Goal: Task Accomplishment & Management: Manage account settings

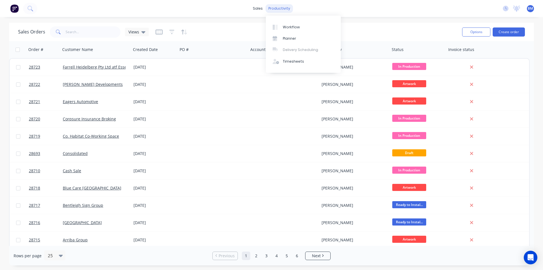
click at [286, 8] on div "productivity" at bounding box center [279, 8] width 27 height 8
click at [290, 27] on div "Workflow" at bounding box center [291, 27] width 17 height 5
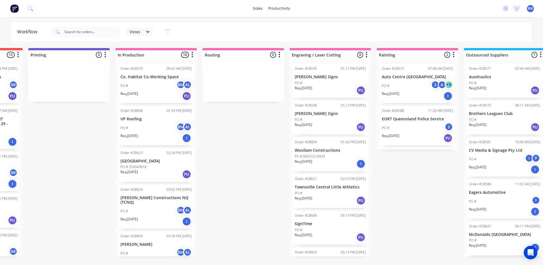
scroll to position [0, 158]
click at [312, 55] on div at bounding box center [331, 54] width 82 height 9
click at [297, 55] on div at bounding box center [331, 54] width 82 height 9
click at [318, 50] on div "Engraving / Laser Cutting 8 Sort By Created date Required date Order number Cus…" at bounding box center [331, 53] width 82 height 11
click at [86, 35] on input "text" at bounding box center [93, 31] width 56 height 11
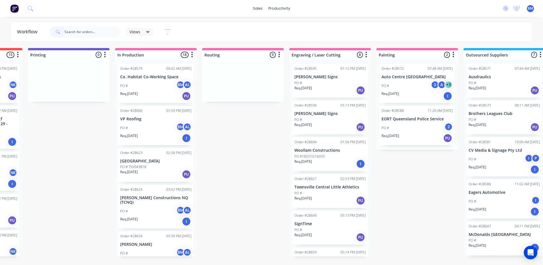
click at [149, 33] on icon at bounding box center [148, 32] width 4 height 6
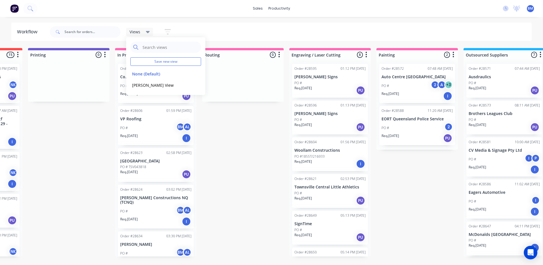
click at [149, 33] on icon at bounding box center [148, 32] width 4 height 6
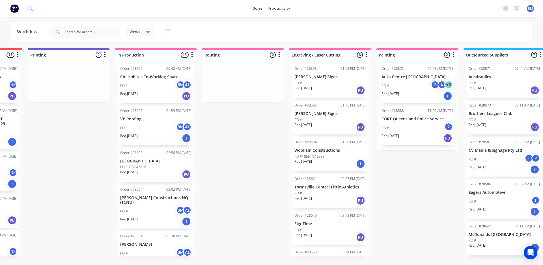
click at [304, 55] on div at bounding box center [331, 54] width 82 height 9
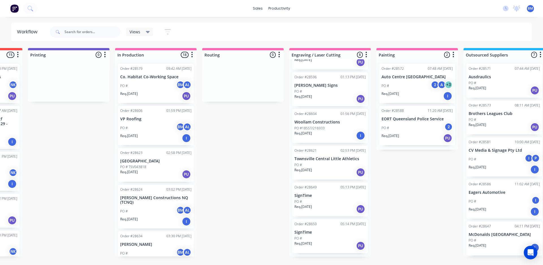
click at [329, 160] on p "Townsville Central Little Athletics" at bounding box center [330, 159] width 71 height 5
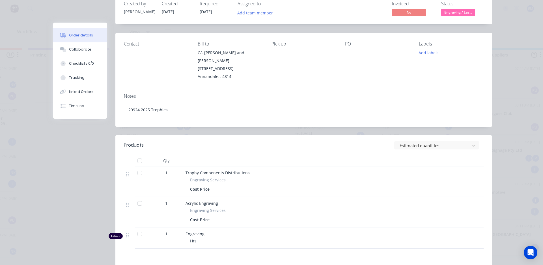
scroll to position [57, 0]
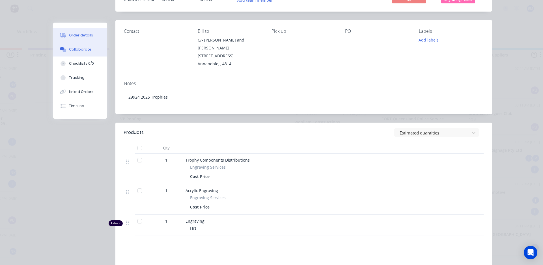
click at [80, 51] on div "Collaborate" at bounding box center [80, 49] width 22 height 5
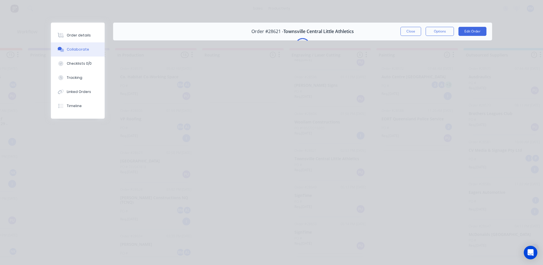
scroll to position [0, 0]
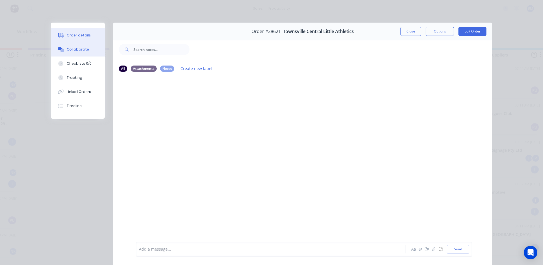
click at [73, 35] on div "Order details" at bounding box center [79, 35] width 24 height 5
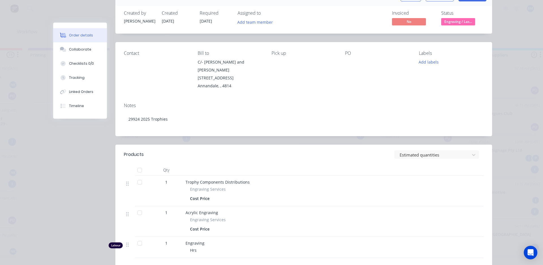
scroll to position [57, 0]
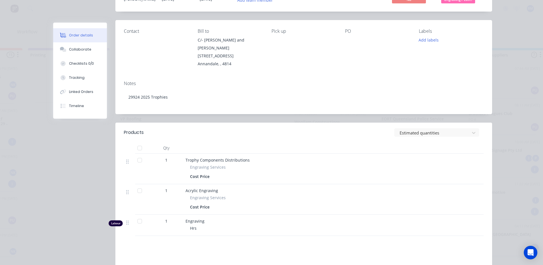
click at [216, 158] on span "Trophy Components Distributions" at bounding box center [218, 160] width 64 height 5
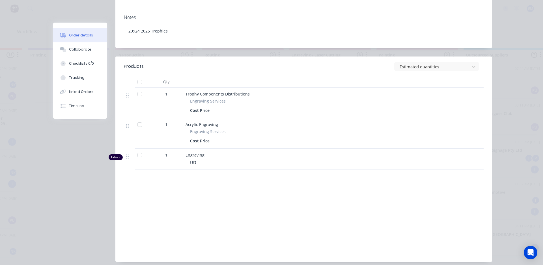
scroll to position [110, 0]
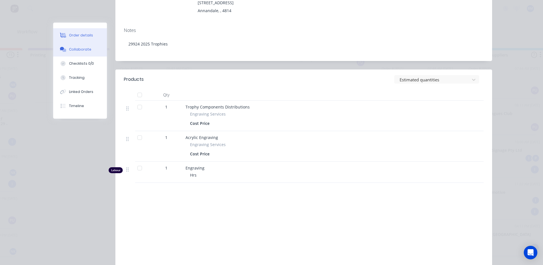
click at [80, 47] on div "Collaborate" at bounding box center [80, 49] width 22 height 5
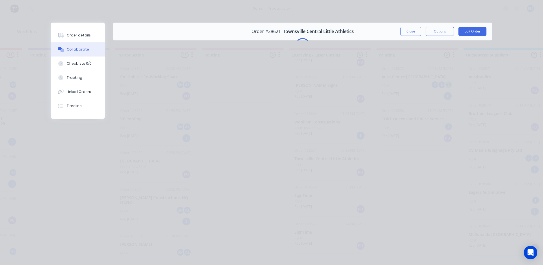
scroll to position [0, 0]
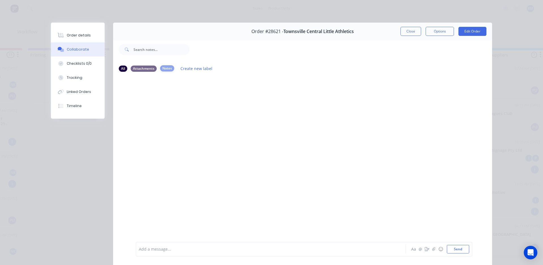
click at [168, 68] on div "Notes" at bounding box center [167, 68] width 14 height 6
click at [439, 31] on button "Options" at bounding box center [440, 31] width 28 height 9
click at [475, 60] on div at bounding box center [341, 49] width 303 height 23
click at [168, 68] on div "Notes" at bounding box center [167, 68] width 14 height 6
click at [75, 37] on div "Order details" at bounding box center [79, 35] width 24 height 5
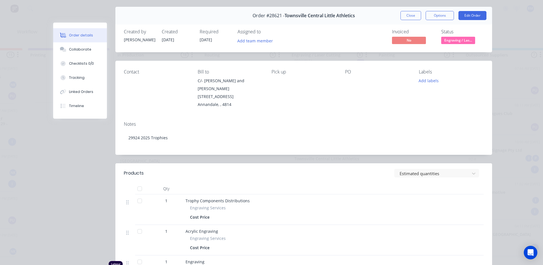
scroll to position [85, 0]
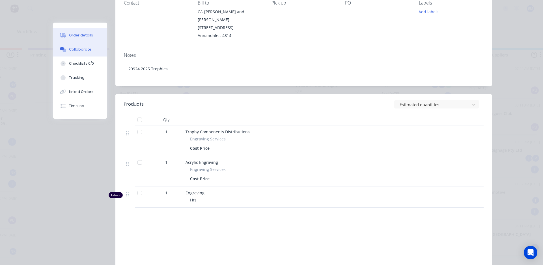
click at [76, 50] on div "Collaborate" at bounding box center [80, 49] width 22 height 5
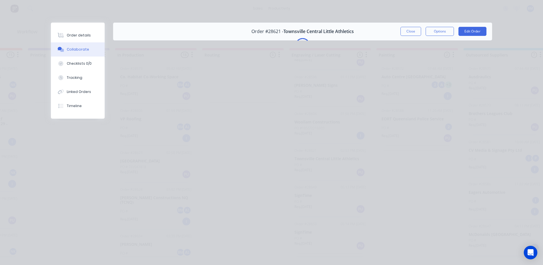
scroll to position [0, 0]
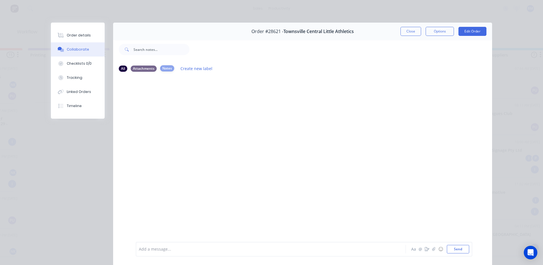
click at [164, 67] on div "Notes" at bounding box center [167, 68] width 14 height 6
click at [195, 68] on button "Create new label" at bounding box center [197, 69] width 38 height 8
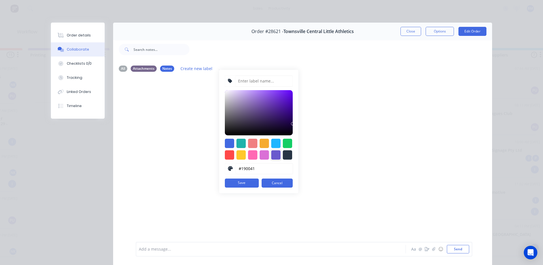
click at [273, 155] on div at bounding box center [275, 155] width 9 height 9
drag, startPoint x: 258, startPoint y: 168, endPoint x: 235, endPoint y: 169, distance: 23.8
click at [236, 169] on input "#6A5ACD" at bounding box center [265, 169] width 58 height 11
type input "ENGRAVING"
drag, startPoint x: 263, startPoint y: 168, endPoint x: 230, endPoint y: 170, distance: 32.9
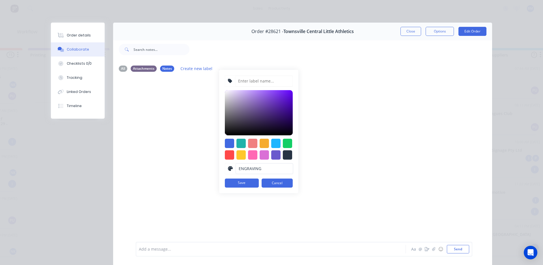
click at [230, 170] on div "ENGRAVING" at bounding box center [259, 168] width 68 height 11
click at [259, 82] on input at bounding box center [264, 81] width 58 height 11
type input "ENGRAVING"
click at [283, 144] on div at bounding box center [287, 143] width 9 height 9
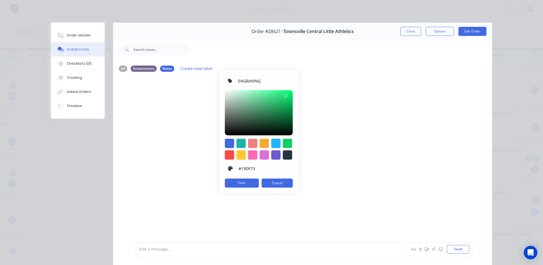
type input "#1ADF74"
drag, startPoint x: 284, startPoint y: 99, endPoint x: 281, endPoint y: 96, distance: 3.8
click at [284, 96] on div at bounding box center [285, 95] width 3 height 3
click at [248, 182] on button "Save" at bounding box center [242, 183] width 34 height 9
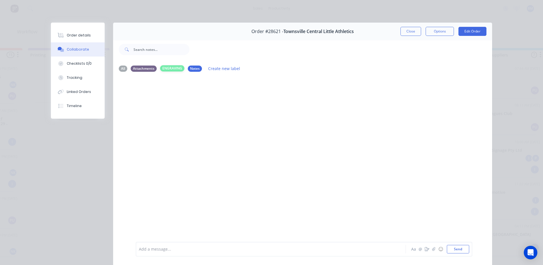
click at [169, 68] on div "ENGRAVING" at bounding box center [172, 68] width 24 height 6
click at [154, 249] on div at bounding box center [263, 250] width 248 height 6
drag, startPoint x: 305, startPoint y: 26, endPoint x: 308, endPoint y: 11, distance: 15.5
click at [307, 11] on div "Order details Collaborate Checklists 0/0 Tracking Linked Orders Timeline Order …" at bounding box center [271, 132] width 543 height 265
click at [164, 252] on div at bounding box center [263, 250] width 248 height 6
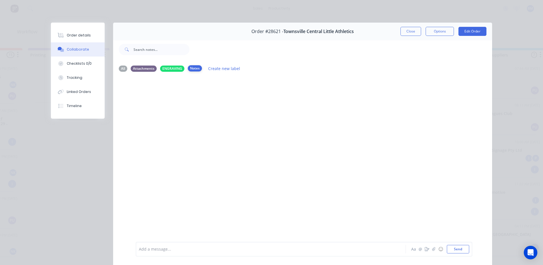
click at [193, 70] on div "Notes" at bounding box center [195, 68] width 14 height 6
click at [175, 70] on div "ENGRAVING" at bounding box center [172, 68] width 24 height 6
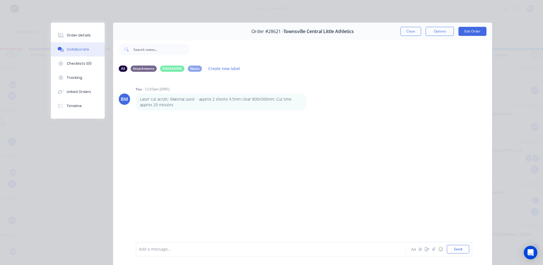
click at [146, 249] on div at bounding box center [263, 250] width 248 height 6
click at [168, 67] on div "ENGRAVING" at bounding box center [172, 68] width 24 height 6
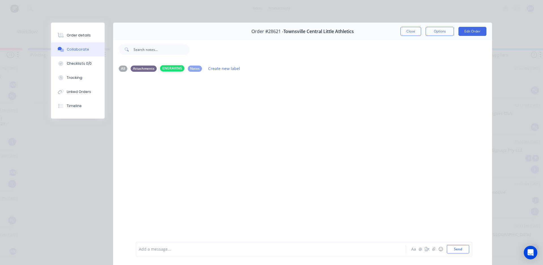
click at [172, 70] on div "ENGRAVING" at bounding box center [172, 68] width 24 height 6
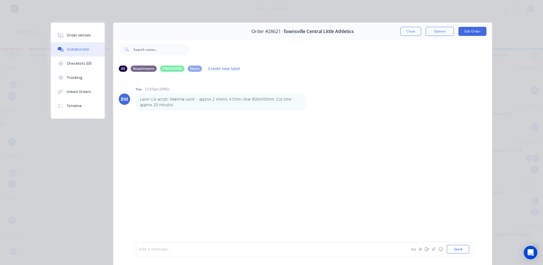
click at [145, 250] on div at bounding box center [263, 250] width 248 height 6
click at [353, 249] on div "Laser Engraved trophy badges: Approx 300x300mm brushed gold trolase 1mm. Runtim…" at bounding box center [263, 250] width 248 height 6
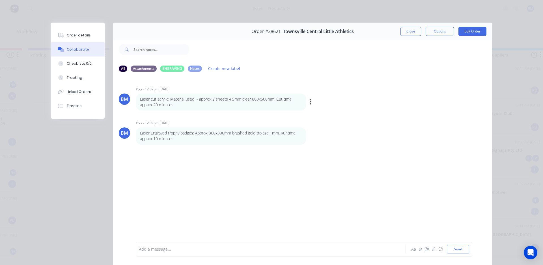
click at [215, 102] on p "Laser cut acrylic: Material used - approx 2 sheets 4.5mm clear 800x500mm. Cut t…" at bounding box center [221, 103] width 162 height 12
click at [310, 102] on div "Labels Edit Delete" at bounding box center [310, 102] width 3 height 8
click at [310, 102] on icon "button" at bounding box center [311, 102] width 2 height 7
click at [322, 103] on button "Labels" at bounding box center [331, 102] width 36 height 9
click at [374, 137] on div at bounding box center [375, 137] width 11 height 11
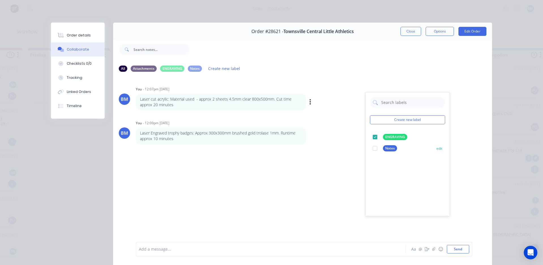
click at [375, 149] on div at bounding box center [375, 148] width 11 height 11
click at [297, 179] on div "BM You - 12:07pm [DATE] Create new label ENGRAVING edit Notes edit Laser cut ac…" at bounding box center [302, 159] width 379 height 165
click at [172, 105] on p "Laser cut acrylic: Material used - approx 2 sheets 4.5mm clear 800x500mm. Cut t…" at bounding box center [221, 103] width 162 height 12
click at [307, 103] on div "Laser cut acrylic: Material used - approx 2 sheets 4.5mm clear 800x500mm. Cut t…" at bounding box center [224, 102] width 177 height 17
click at [0, 0] on icon "button" at bounding box center [0, 0] width 0 height 0
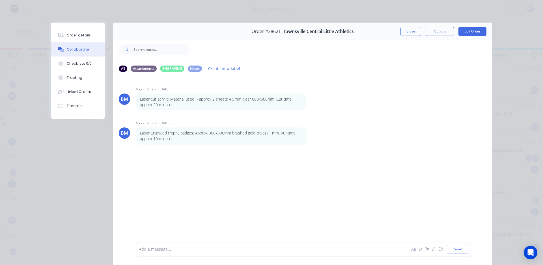
click at [0, 0] on button "Edit" at bounding box center [0, 0] width 0 height 0
click at [289, 206] on div "BM You - 12:07pm [DATE] Laser cut acrylic: Material used - approx 2 sheets 4.5m…" at bounding box center [302, 159] width 379 height 165
click at [170, 101] on p "Laser cut acrylic: Material used - approx 2 sheets 4.5mm clear 800x500mm. Cut t…" at bounding box center [221, 103] width 162 height 12
click at [0, 0] on icon "button" at bounding box center [0, 0] width 0 height 0
click at [0, 0] on button "Labels" at bounding box center [0, 0] width 0 height 0
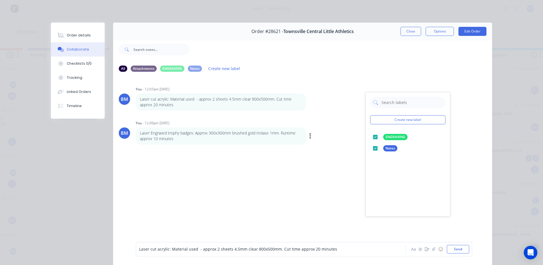
click at [269, 137] on p "Laser Engraved trophy badges: Approx 300x300mm brushed gold trolase 1mm. Runtim…" at bounding box center [221, 136] width 162 height 12
click at [310, 135] on div "Labels Edit Delete" at bounding box center [310, 136] width 3 height 8
click at [310, 136] on icon "button" at bounding box center [311, 136] width 2 height 7
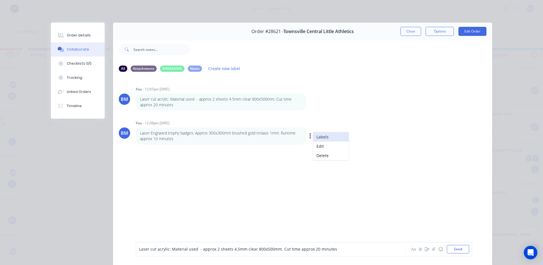
click at [325, 136] on button "Labels" at bounding box center [331, 136] width 36 height 9
click at [379, 170] on div at bounding box center [378, 171] width 11 height 11
click at [377, 183] on div at bounding box center [378, 182] width 11 height 11
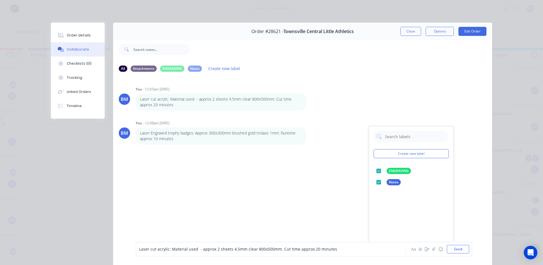
click at [310, 177] on div "BM You - 12:07pm [DATE] Laser cut acrylic: Material used - approx 2 sheets 4.5m…" at bounding box center [302, 159] width 379 height 165
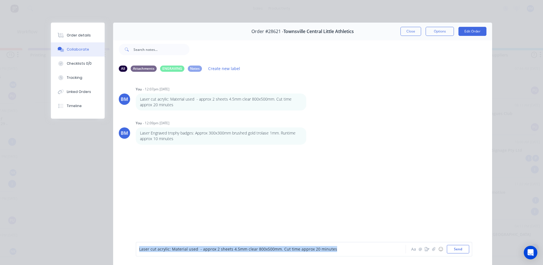
drag, startPoint x: 339, startPoint y: 252, endPoint x: 129, endPoint y: 252, distance: 210.3
click at [129, 252] on div "Laser cut acrylic: Material used - approx 2 sheets 4.5mm clear 800x500mm. Cut t…" at bounding box center [302, 250] width 379 height 32
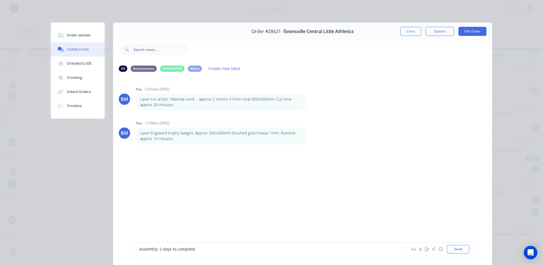
click at [155, 249] on span "Assembly: 2 days to complete" at bounding box center [167, 249] width 56 height 5
click at [232, 250] on div "Application and assembly: 2 days to complete" at bounding box center [263, 250] width 248 height 6
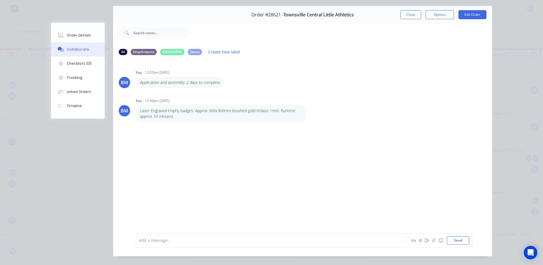
scroll to position [30, 0]
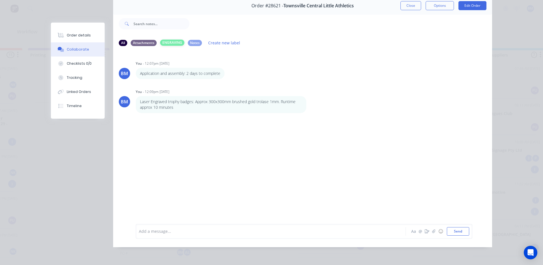
click at [169, 40] on div "ENGRAVING" at bounding box center [172, 43] width 24 height 6
click at [190, 40] on div "Notes" at bounding box center [195, 43] width 14 height 6
click at [142, 40] on div "Attachments" at bounding box center [144, 43] width 26 height 6
click at [122, 40] on div "All" at bounding box center [123, 43] width 8 height 6
click at [169, 40] on div "ENGRAVING" at bounding box center [172, 43] width 24 height 6
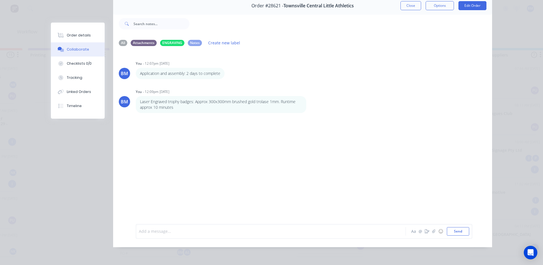
click at [157, 232] on div at bounding box center [263, 232] width 248 height 6
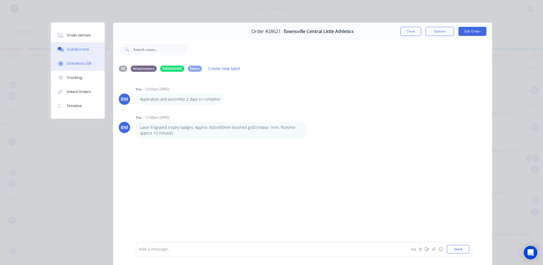
click at [74, 64] on div "Checklists 0/0" at bounding box center [79, 63] width 25 height 5
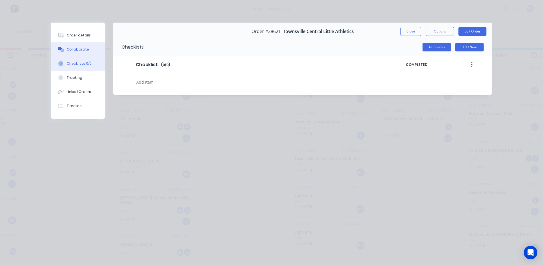
click at [74, 49] on div "Collaborate" at bounding box center [78, 49] width 22 height 5
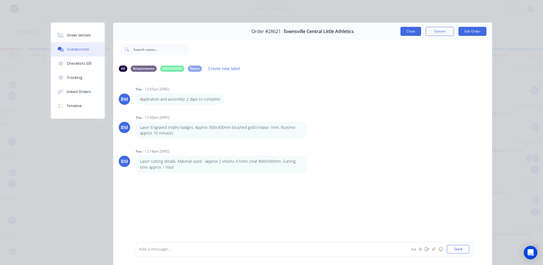
click at [407, 33] on button "Close" at bounding box center [411, 31] width 21 height 9
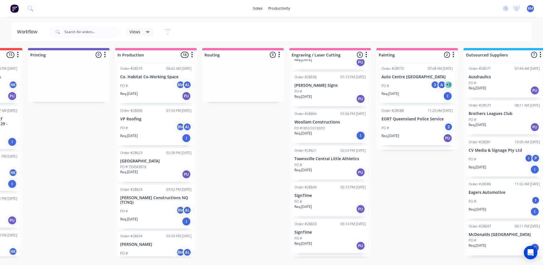
click at [310, 162] on div "Order #28621 02:53 PM [DATE] Townsville Central Little Athletics PO # Req. [DAT…" at bounding box center [330, 163] width 76 height 34
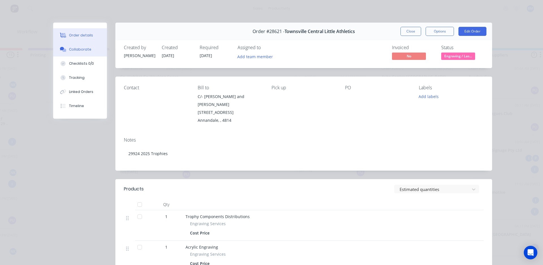
click at [77, 49] on div "Collaborate" at bounding box center [80, 49] width 22 height 5
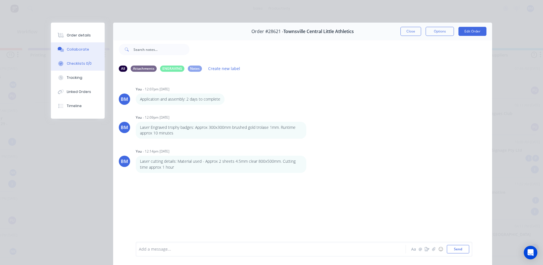
click at [71, 61] on button "Checklists 0/0" at bounding box center [78, 64] width 54 height 14
type textarea "x"
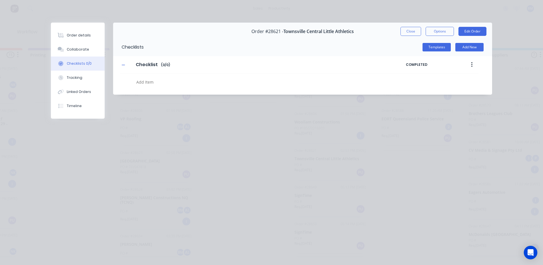
click at [409, 32] on button "Close" at bounding box center [411, 31] width 21 height 9
